Goal: Find specific page/section: Find specific page/section

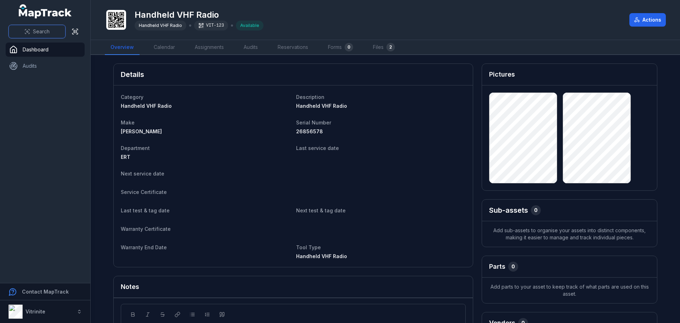
click at [30, 29] on button "Search" at bounding box center [36, 31] width 57 height 13
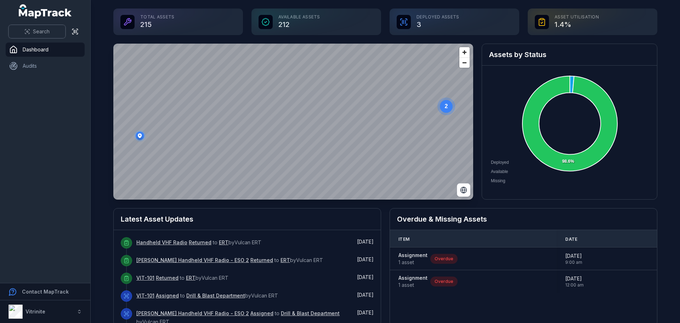
click at [30, 29] on button "Search" at bounding box center [36, 31] width 57 height 13
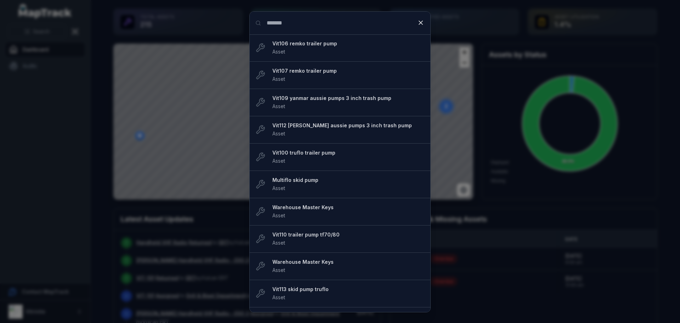
type input "*******"
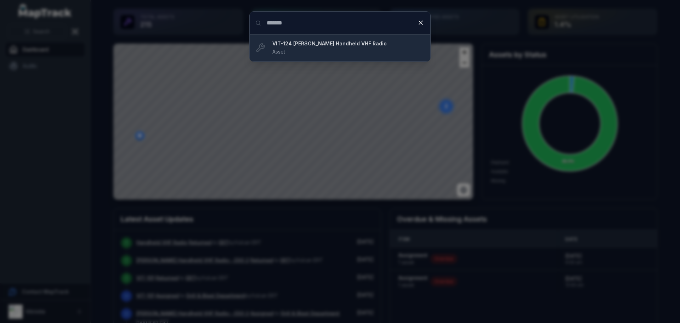
click at [359, 51] on div "VIT-124 [PERSON_NAME] Handheld VHF Radio Asset" at bounding box center [348, 48] width 152 height 16
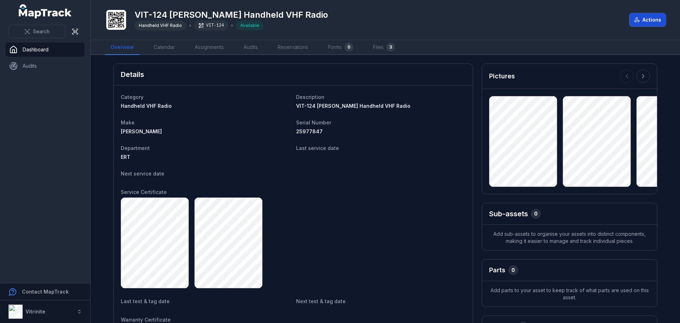
click at [657, 19] on button "Actions" at bounding box center [647, 19] width 36 height 13
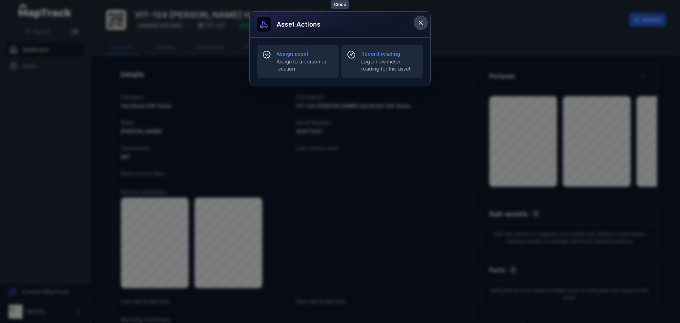
click at [420, 18] on button at bounding box center [420, 22] width 13 height 13
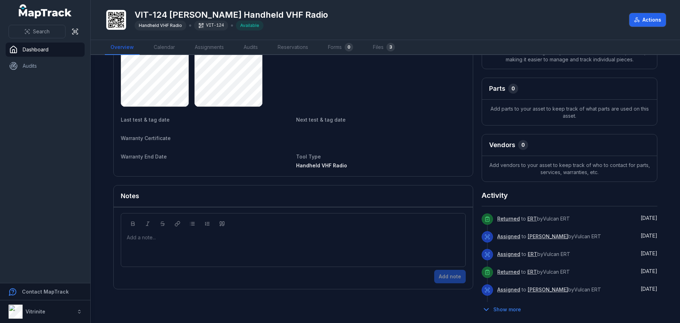
scroll to position [184, 0]
